Goal: Task Accomplishment & Management: Use online tool/utility

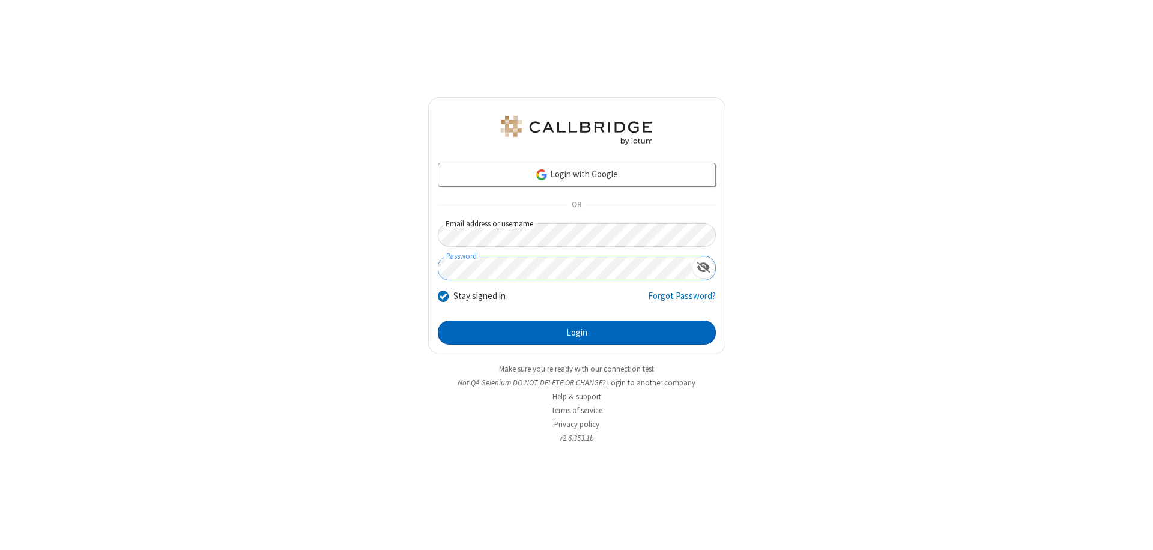
click at [577, 333] on button "Login" at bounding box center [577, 333] width 278 height 24
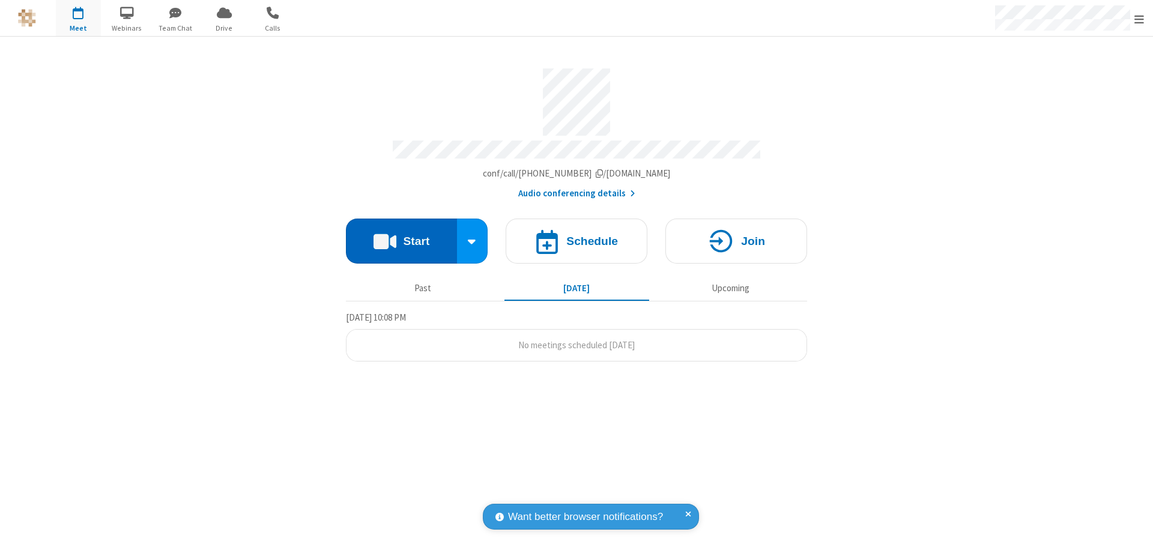
click at [401, 236] on button "Start" at bounding box center [401, 241] width 111 height 45
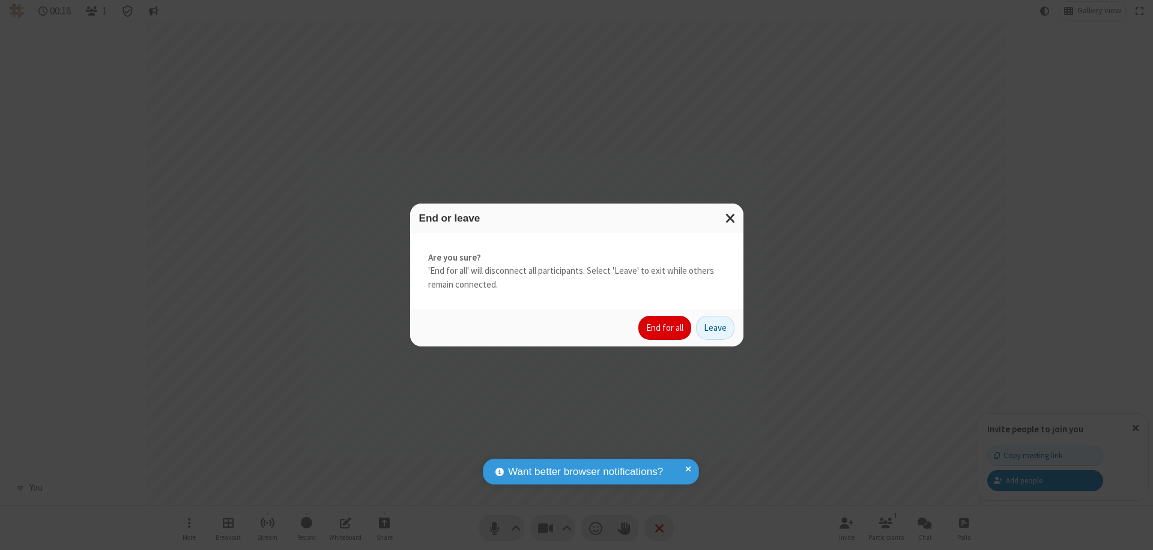
click at [666, 328] on button "End for all" at bounding box center [665, 328] width 53 height 24
